Goal: Communication & Community: Answer question/provide support

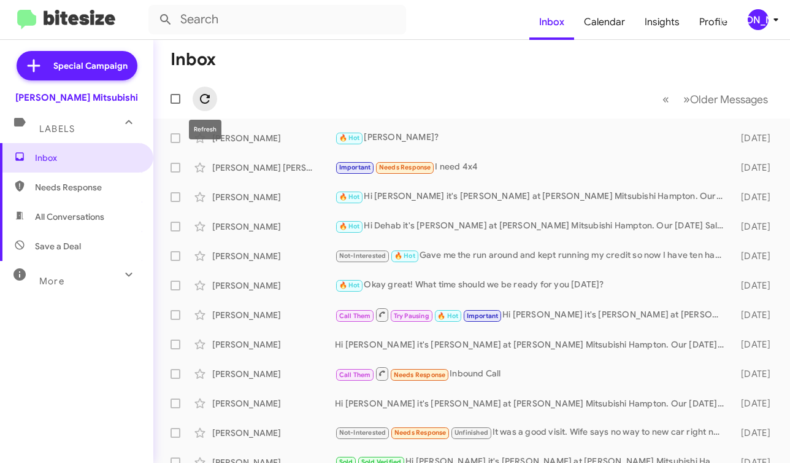
click at [207, 93] on icon at bounding box center [205, 98] width 15 height 15
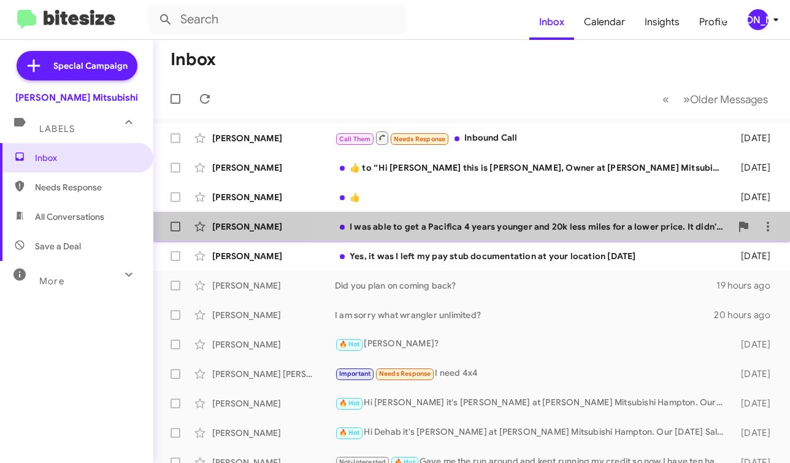
click at [547, 228] on div "I was able to get a Pacifica 4 years younger and 20k less miles for a lower pri…" at bounding box center [533, 226] width 396 height 12
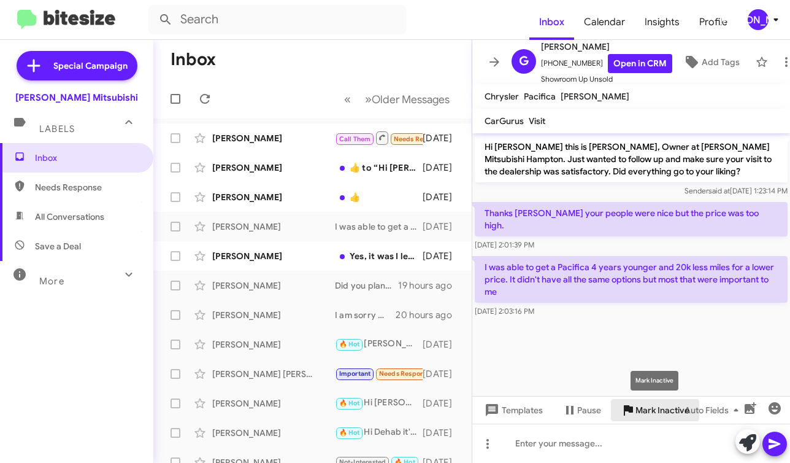
click at [641, 410] on span "Mark Inactive" at bounding box center [662, 410] width 54 height 22
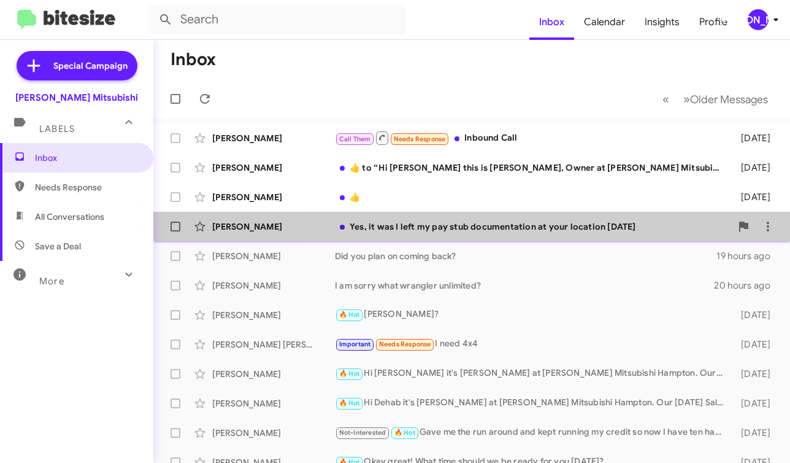
click at [485, 226] on div "Yes, it was I left my pay stub documentation at your location Saturday" at bounding box center [533, 226] width 396 height 12
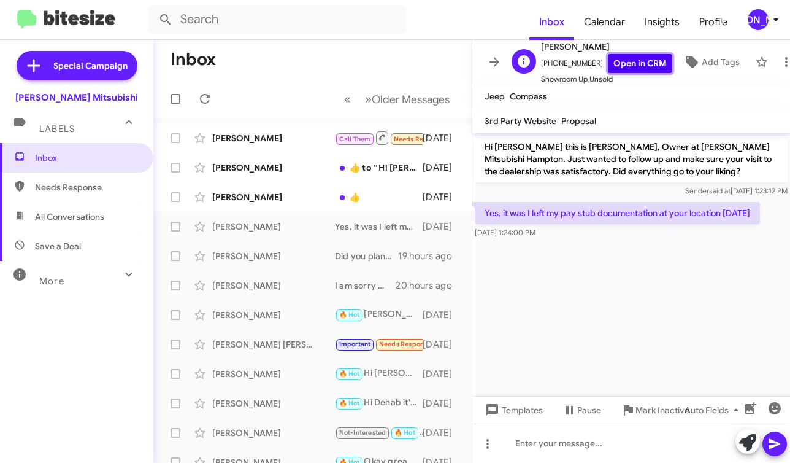
click at [642, 60] on link "Open in CRM" at bounding box center [640, 63] width 64 height 19
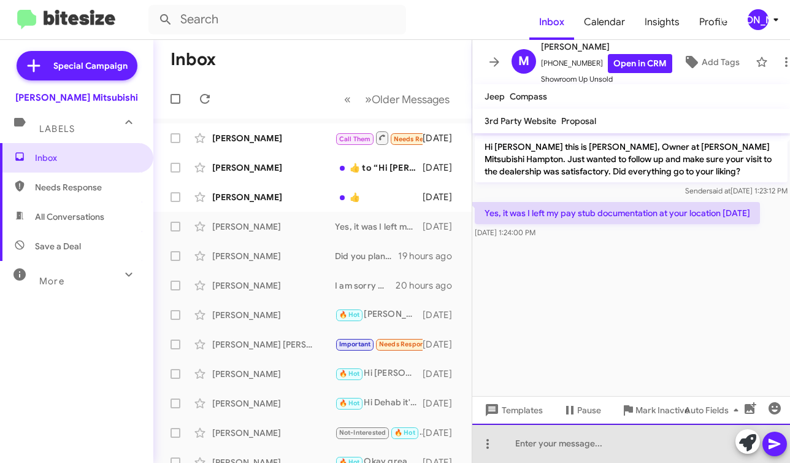
click at [520, 447] on div at bounding box center [631, 442] width 318 height 39
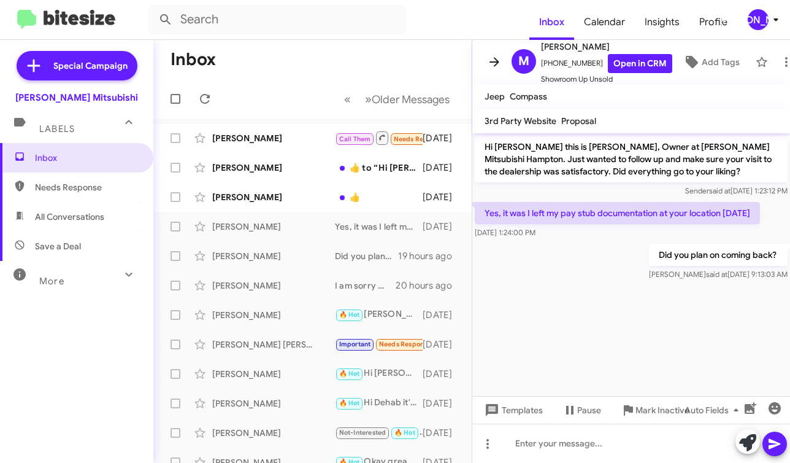
click at [500, 55] on icon at bounding box center [494, 62] width 15 height 15
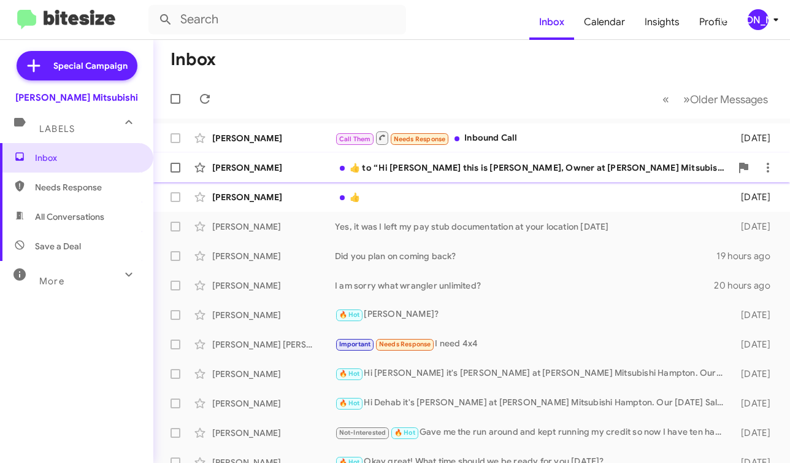
click at [507, 171] on div "​👍​ to “ Hi Tyrone this is Dan Banister, Owner at Banister Mitsubishi Hampton. …" at bounding box center [533, 167] width 396 height 12
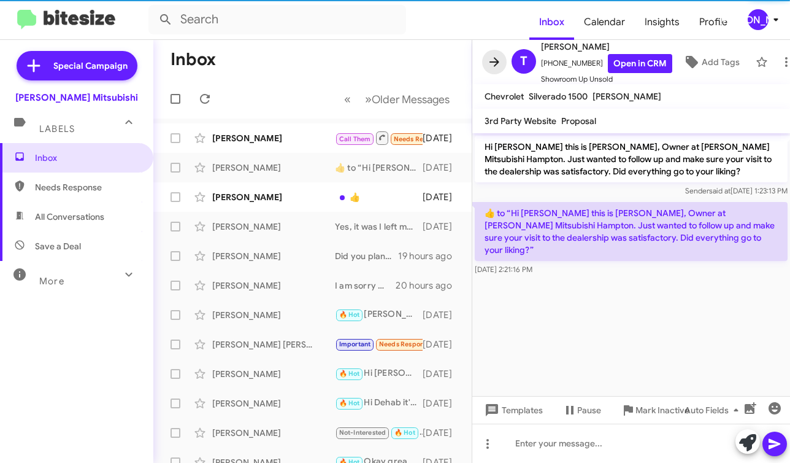
click at [490, 61] on icon at bounding box center [494, 62] width 15 height 15
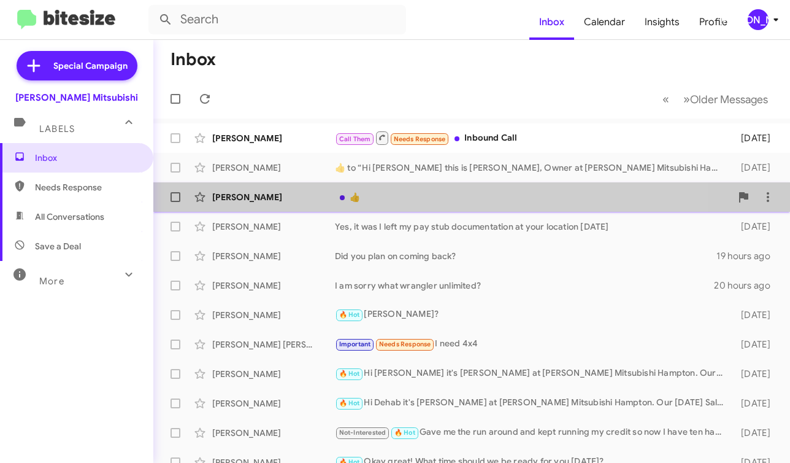
click at [437, 196] on div "👍" at bounding box center [533, 197] width 396 height 12
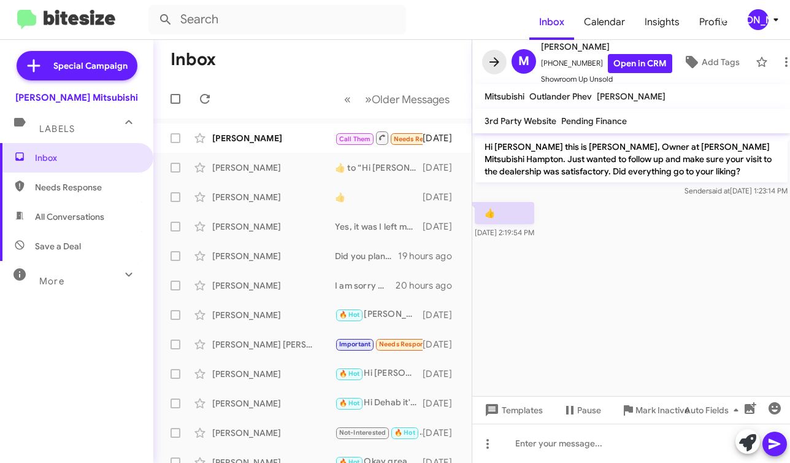
click at [489, 59] on icon at bounding box center [494, 62] width 15 height 15
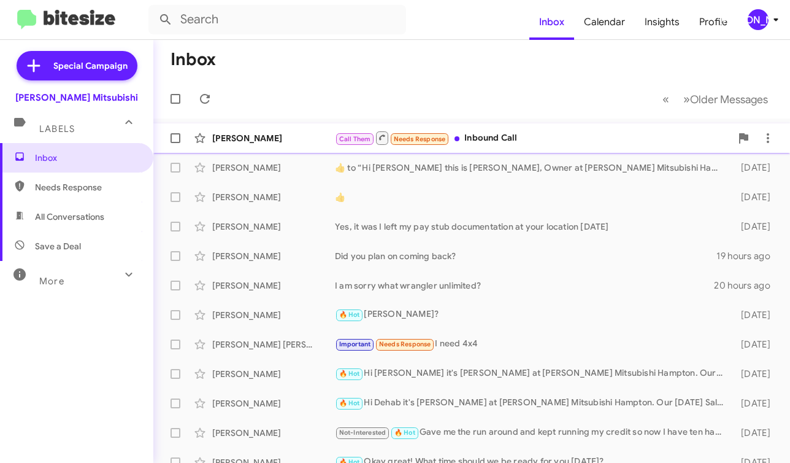
click at [458, 136] on div "Call Them Needs Response Inbound Call" at bounding box center [533, 137] width 396 height 15
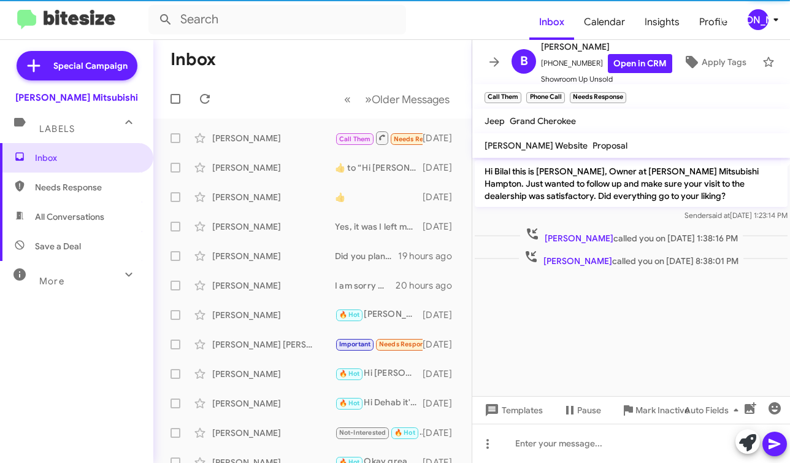
click at [491, 61] on icon at bounding box center [495, 61] width 10 height 9
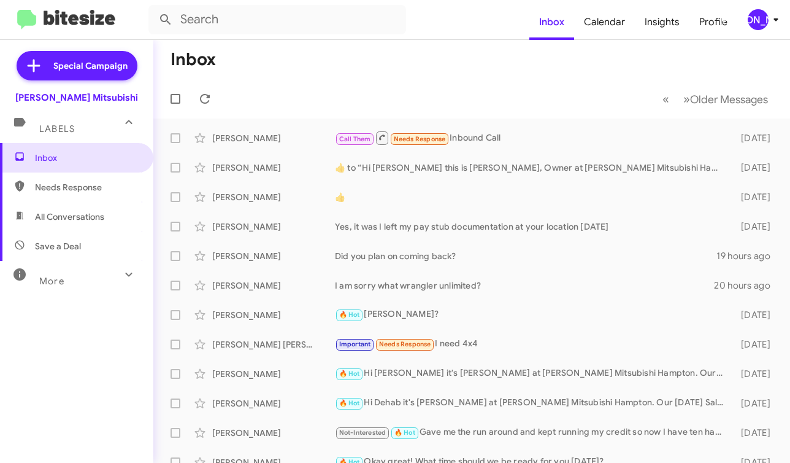
click at [750, 30] on mat-toolbar "Inbox Calendar Insights Profile JA" at bounding box center [395, 19] width 790 height 39
click at [753, 28] on div "[PERSON_NAME]" at bounding box center [758, 19] width 21 height 21
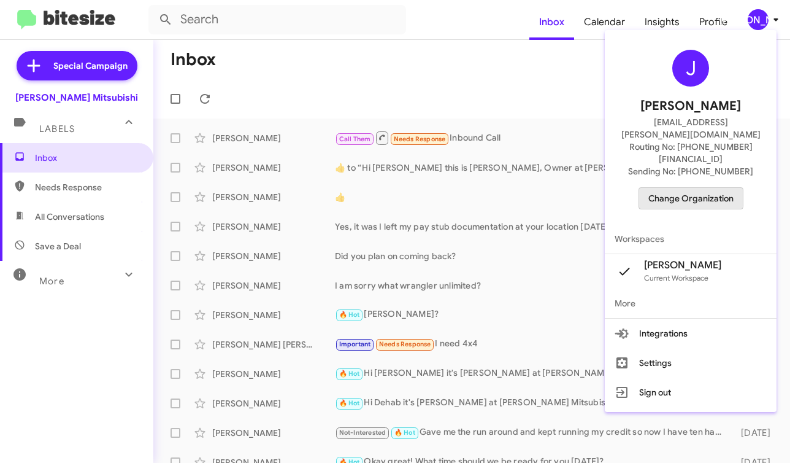
click at [695, 188] on span "Change Organization" at bounding box center [690, 198] width 85 height 21
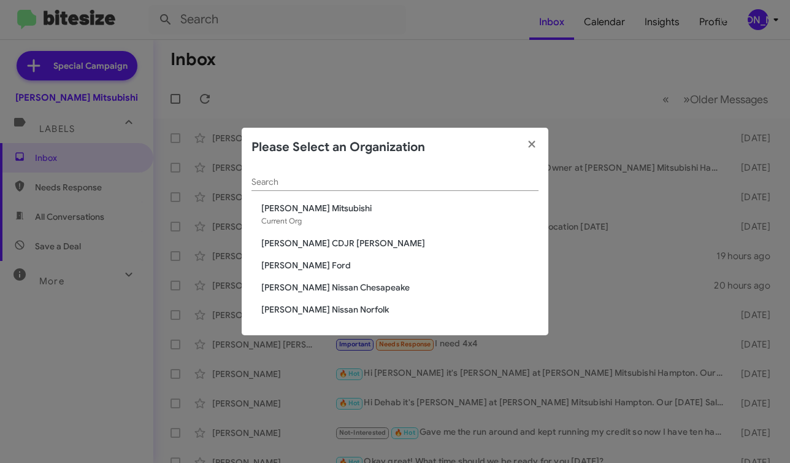
click at [351, 237] on span "[PERSON_NAME] CDJR [PERSON_NAME]" at bounding box center [399, 243] width 277 height 12
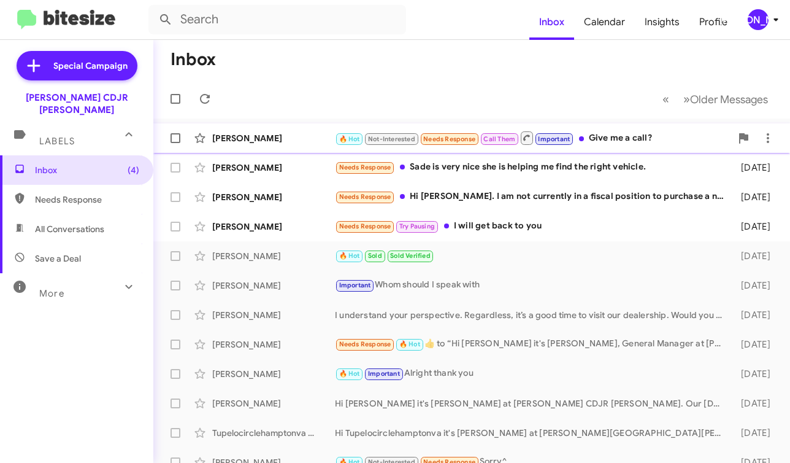
click at [530, 145] on div "[PERSON_NAME] 🔥 Hot Not-Interested Needs Response Call Them Important Give me a…" at bounding box center [471, 138] width 617 height 25
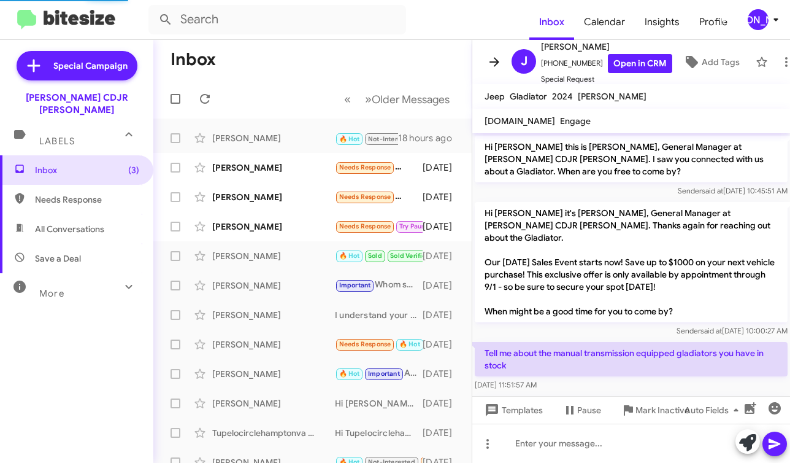
scroll to position [385, 0]
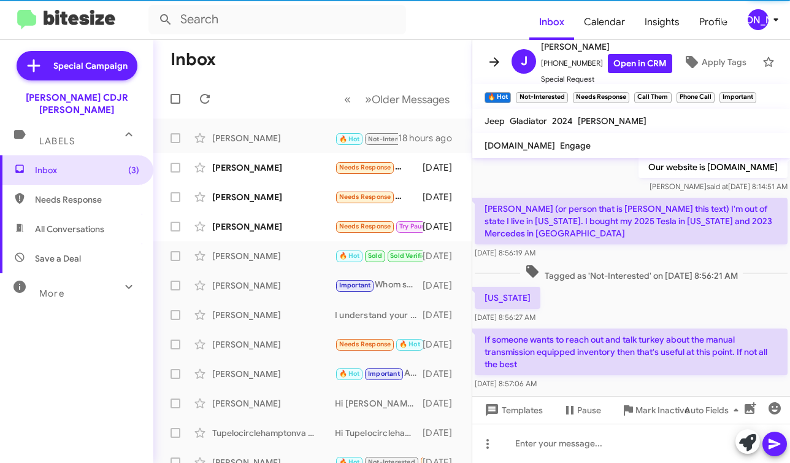
click at [497, 61] on icon at bounding box center [495, 61] width 10 height 9
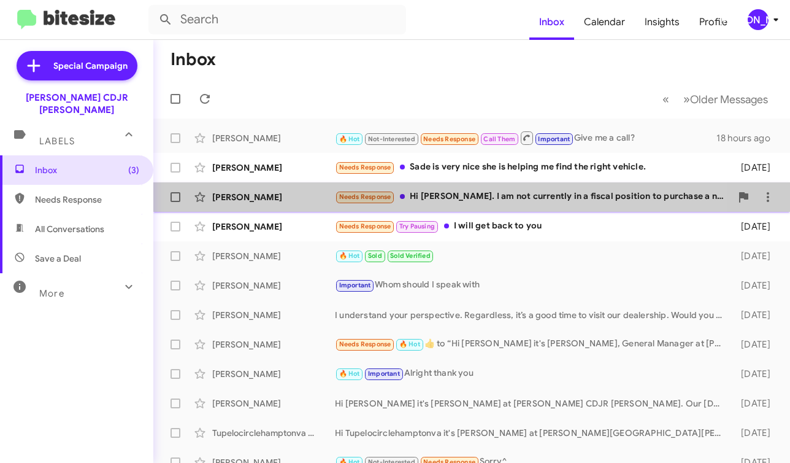
click at [447, 198] on div "Needs Response Hi [PERSON_NAME]. I am not currently in a fiscal position to pur…" at bounding box center [533, 197] width 396 height 14
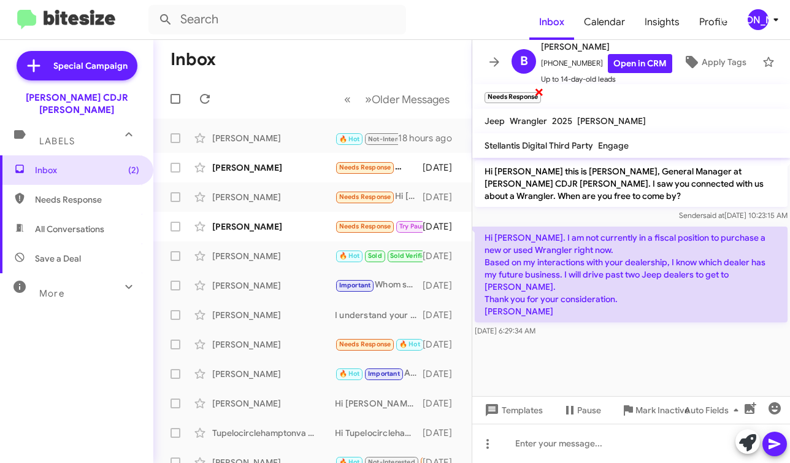
click at [538, 94] on span "×" at bounding box center [539, 91] width 10 height 15
click at [499, 66] on icon at bounding box center [494, 62] width 15 height 15
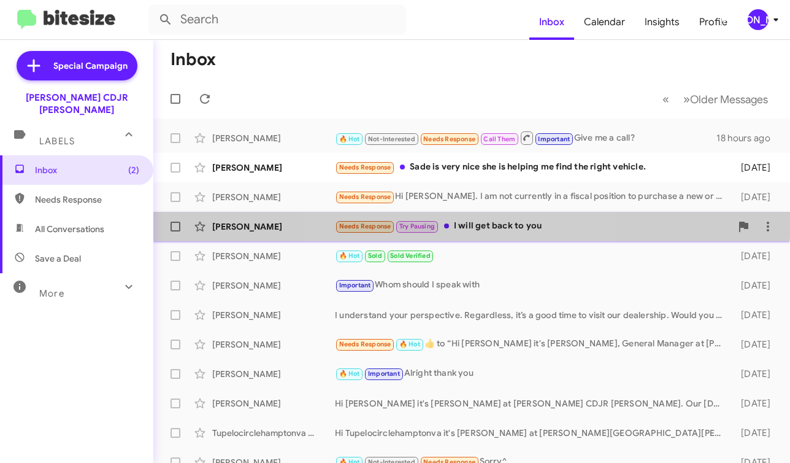
click at [469, 218] on div "[PERSON_NAME] Needs Response Try Pausing I will get back to you [DATE]" at bounding box center [471, 226] width 617 height 25
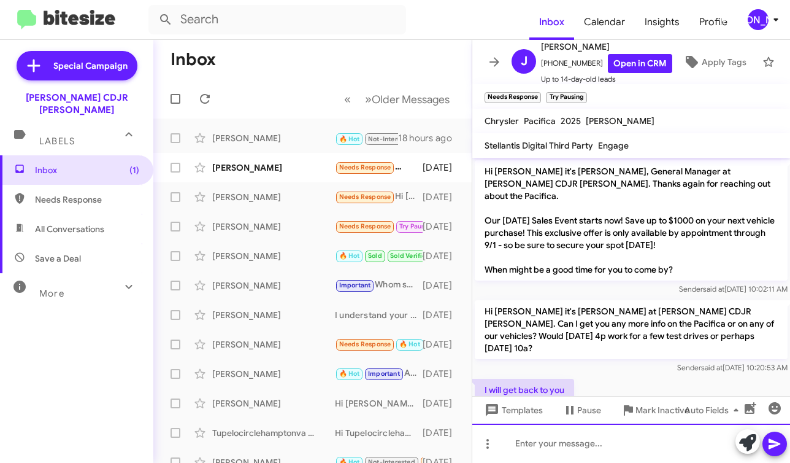
click at [650, 437] on div at bounding box center [631, 442] width 318 height 39
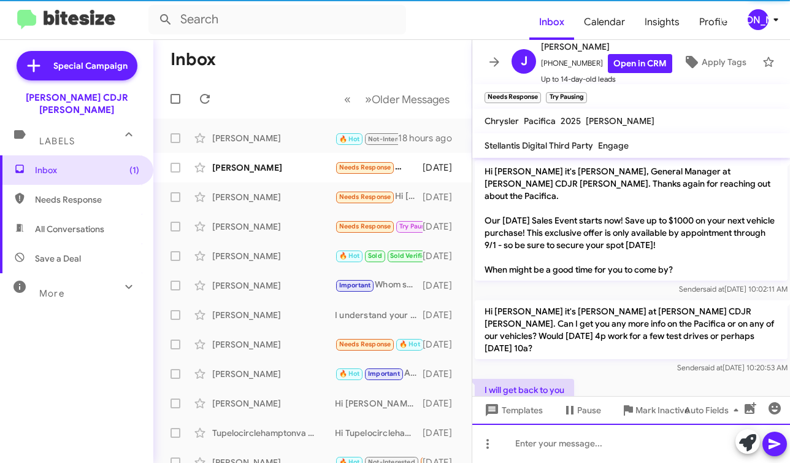
scroll to position [52, 0]
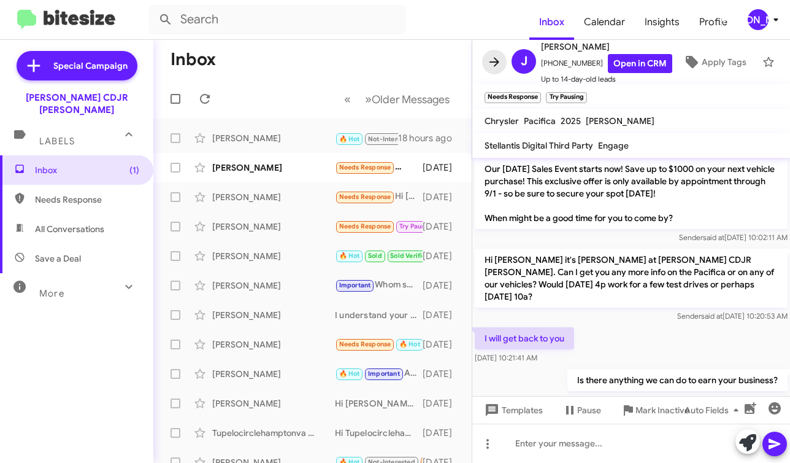
click at [490, 63] on icon at bounding box center [494, 62] width 15 height 15
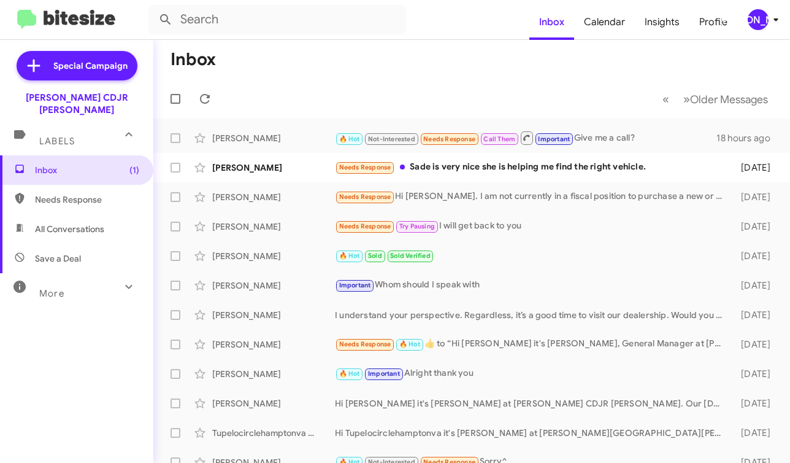
click at [211, 87] on mat-toolbar-row "« Previous » Next Older Messages" at bounding box center [471, 98] width 637 height 39
click at [202, 95] on icon at bounding box center [205, 99] width 10 height 10
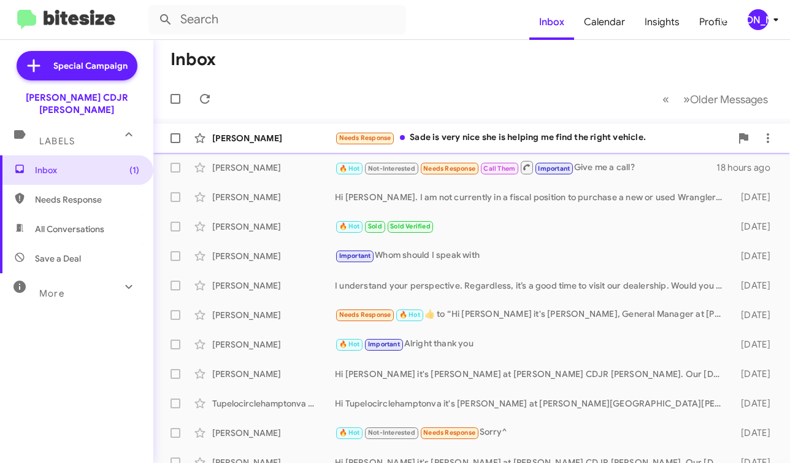
click at [291, 142] on div "[PERSON_NAME]" at bounding box center [273, 138] width 123 height 12
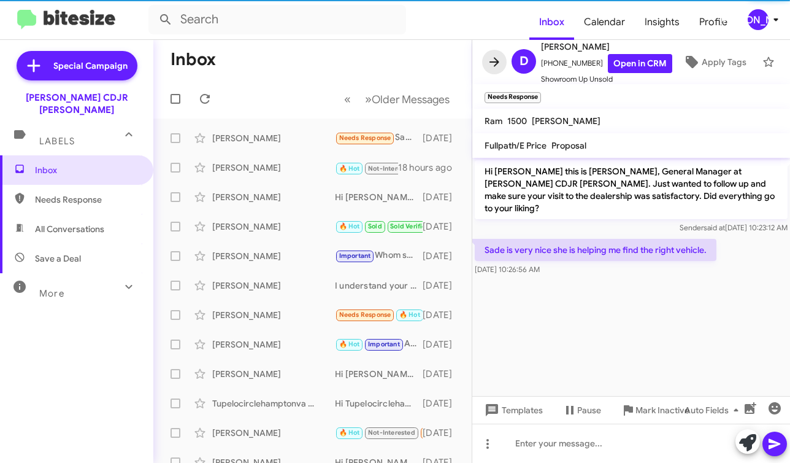
click at [489, 61] on icon at bounding box center [494, 62] width 15 height 15
